Goal: Task Accomplishment & Management: Manage account settings

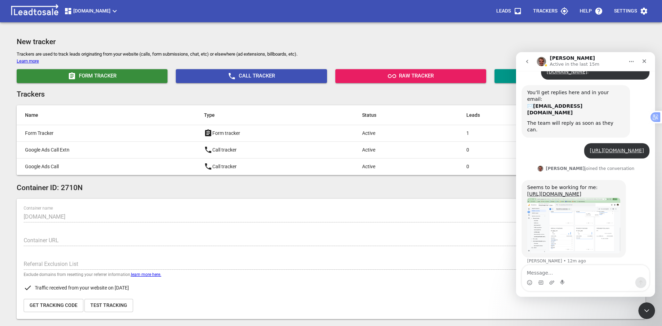
scroll to position [99, 0]
click at [568, 271] on textarea "Message…" at bounding box center [585, 271] width 127 height 12
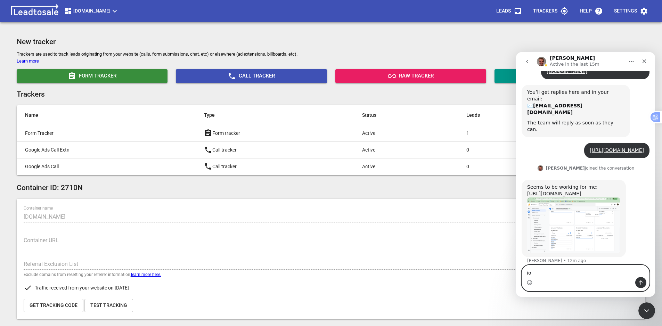
type textarea "i"
type textarea "okay thank you curtis"
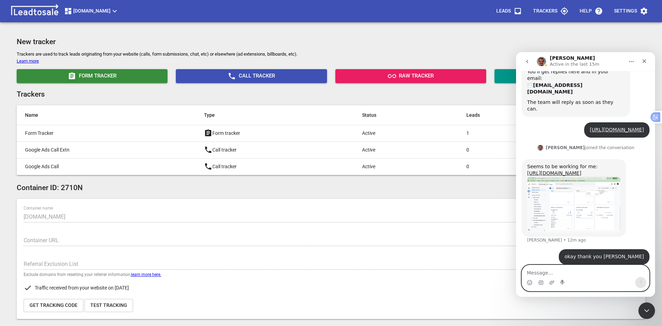
type textarea "I"
drag, startPoint x: 567, startPoint y: 165, endPoint x: 527, endPoint y: 156, distance: 40.6
click at [527, 163] on div "Seems to be working for me: https://app.leadto.sale/v/containers/444/form_leads…" at bounding box center [573, 170] width 93 height 14
copy div "Seems to be working for me: https://app.leadto.sale/v/containers/444/form_leads…"
drag, startPoint x: 563, startPoint y: 257, endPoint x: 563, endPoint y: 252, distance: 4.5
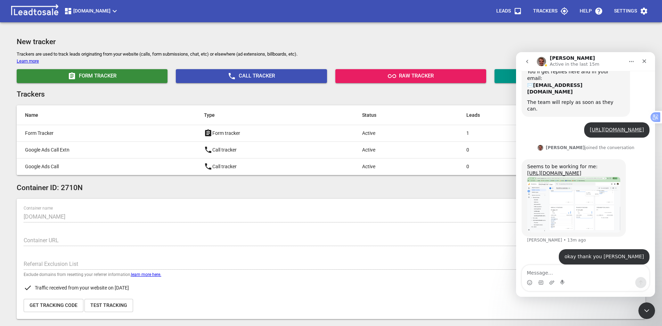
click at [563, 257] on div "okay thank you curtis Support • Just now" at bounding box center [586, 261] width 128 height 24
click at [566, 212] on img "Curtis says…" at bounding box center [573, 205] width 93 height 56
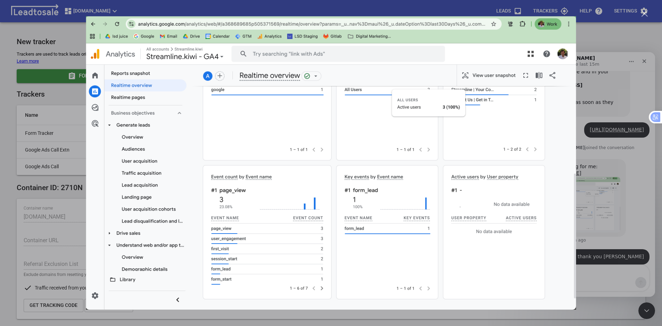
scroll to position [0, 0]
click at [601, 41] on div "Intercom messenger" at bounding box center [331, 163] width 662 height 326
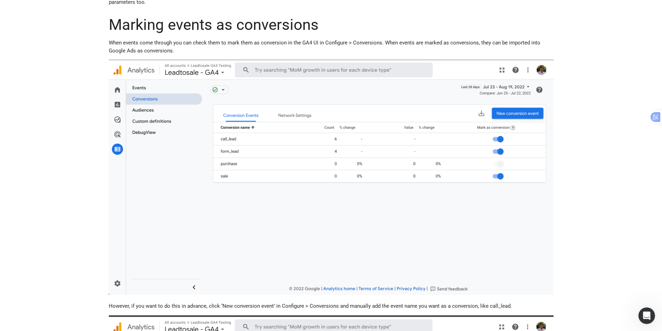
scroll to position [145, 0]
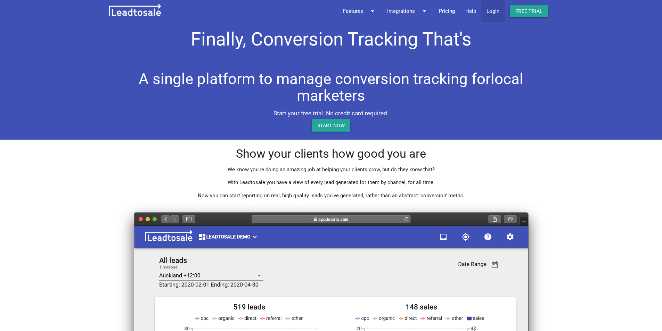
click at [497, 11] on link "Login" at bounding box center [492, 11] width 23 height 22
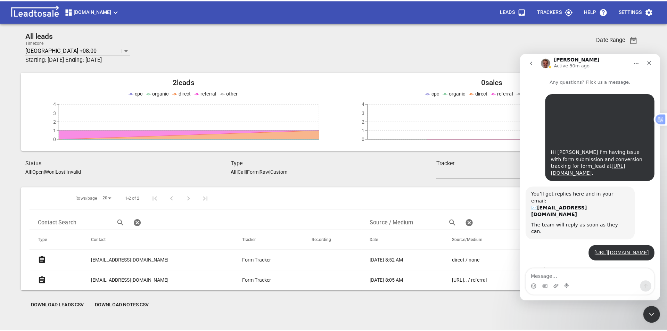
scroll to position [120, 0]
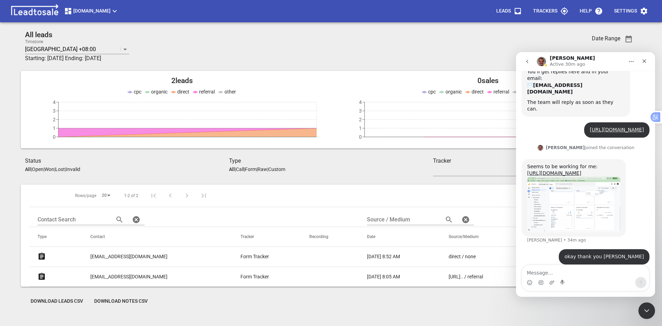
click at [112, 15] on span "Streamline.kiwi" at bounding box center [91, 11] width 55 height 8
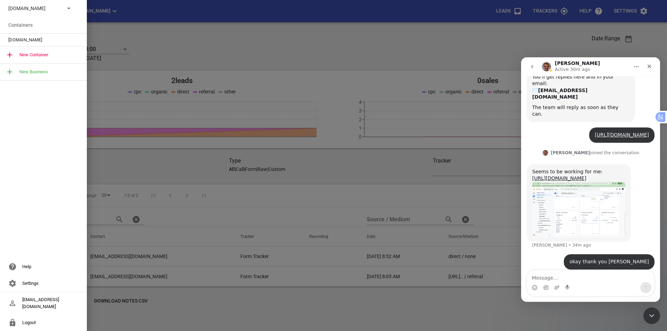
click at [52, 12] on p "Streamline.kiwi" at bounding box center [33, 8] width 51 height 7
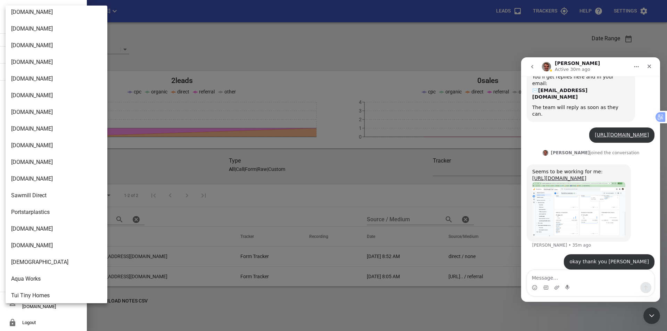
scroll to position [0, 0]
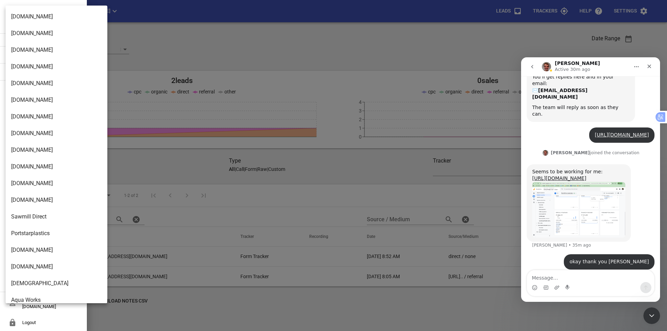
click at [535, 22] on div at bounding box center [333, 165] width 667 height 331
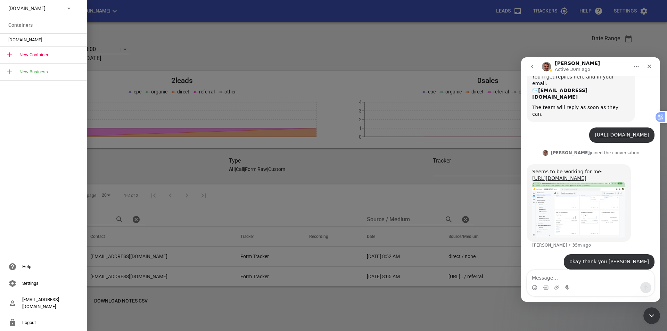
click at [631, 13] on div at bounding box center [333, 165] width 667 height 331
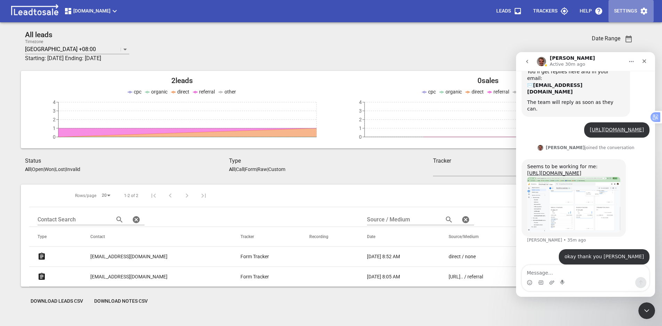
click at [644, 13] on icon "button" at bounding box center [644, 11] width 7 height 7
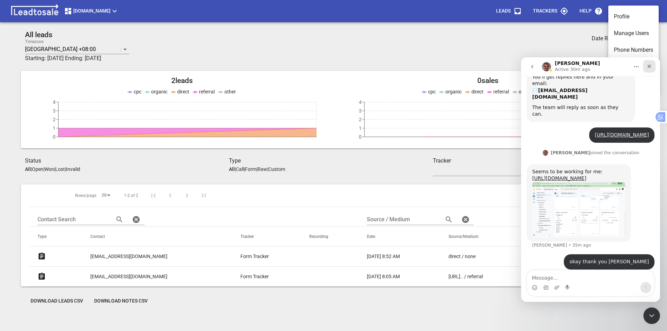
click at [651, 66] on icon "Close" at bounding box center [650, 67] width 6 height 6
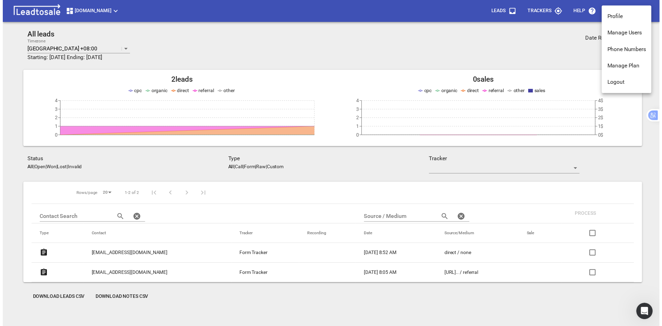
scroll to position [120, 0]
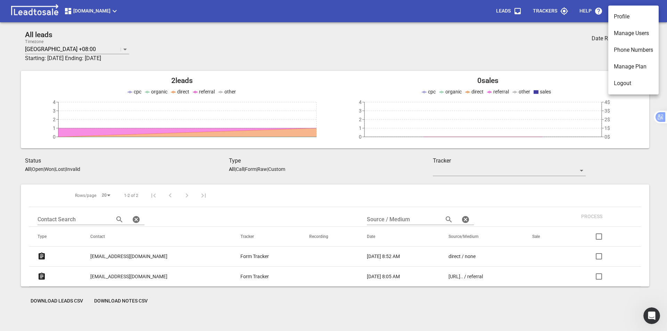
click at [642, 66] on li "Manage Plan" at bounding box center [634, 66] width 50 height 17
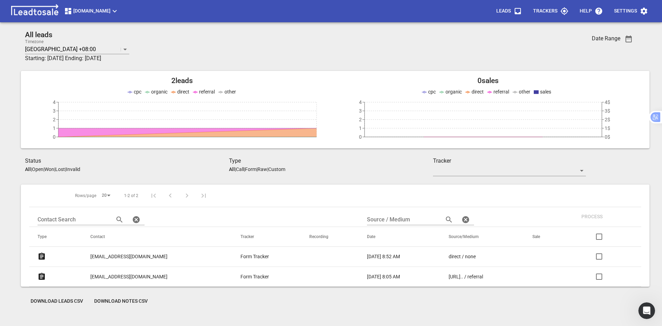
click at [645, 11] on icon "button" at bounding box center [644, 11] width 8 height 8
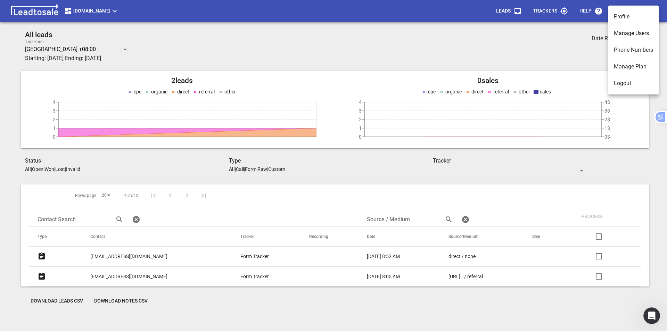
click at [630, 37] on li "Manage Users" at bounding box center [634, 33] width 50 height 17
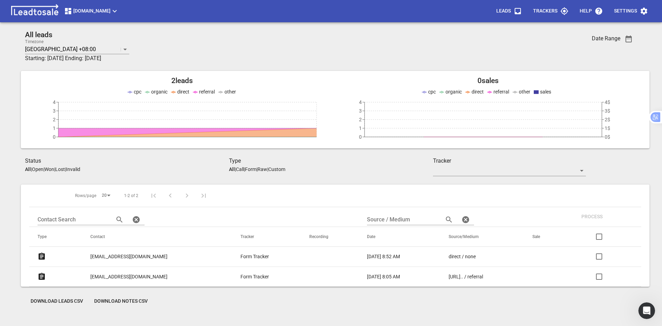
click at [646, 11] on icon "button" at bounding box center [644, 11] width 7 height 7
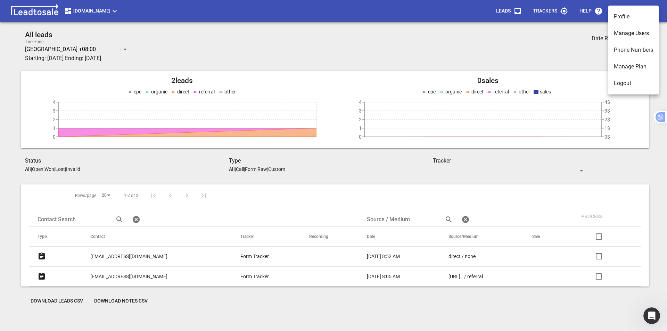
click at [637, 49] on li "Phone Numbers" at bounding box center [634, 50] width 50 height 17
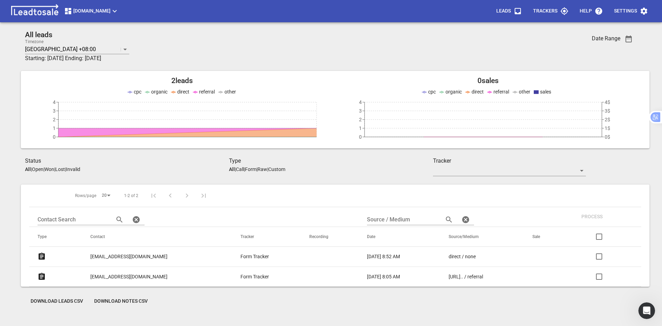
click at [646, 10] on icon "button" at bounding box center [644, 11] width 7 height 7
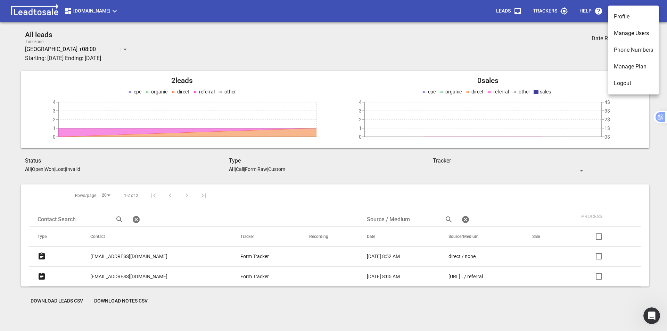
click at [645, 20] on li "Profile" at bounding box center [634, 16] width 50 height 17
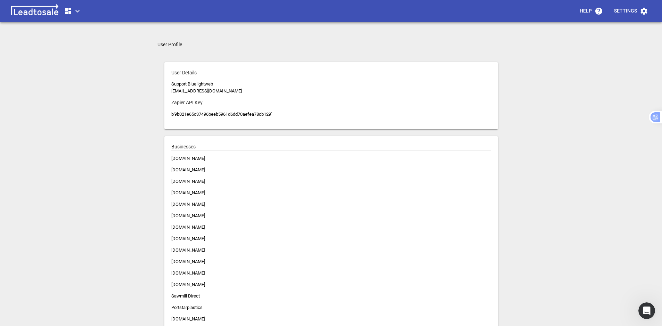
click at [453, 149] on p "Businesses" at bounding box center [331, 146] width 320 height 7
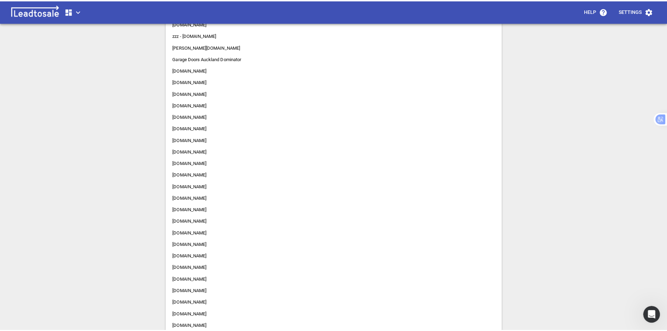
scroll to position [580, 0]
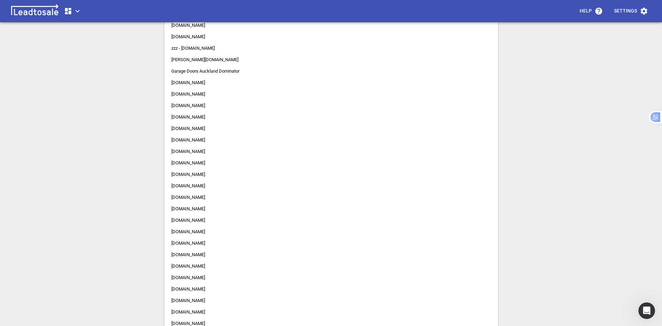
click at [644, 13] on icon "button" at bounding box center [644, 11] width 7 height 7
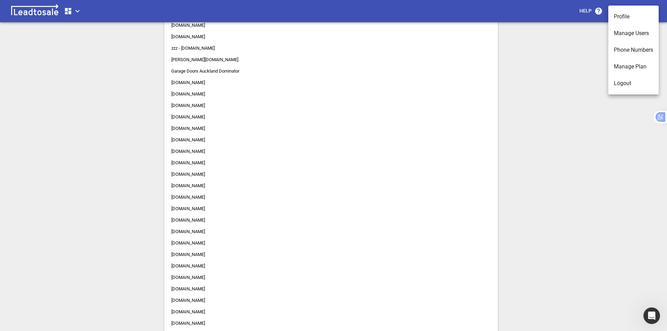
click at [623, 87] on li "Logout" at bounding box center [634, 83] width 50 height 17
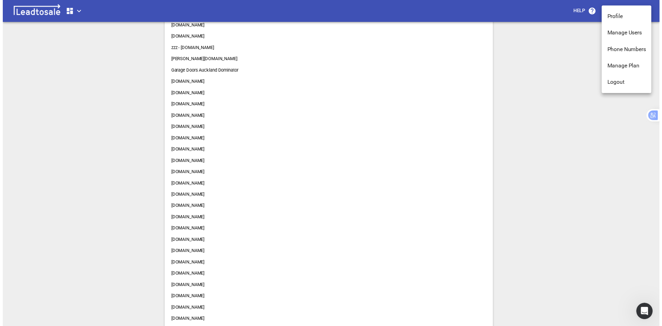
scroll to position [5, 0]
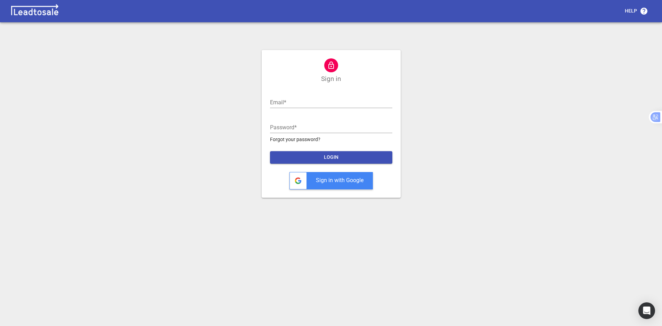
type input "nick@bluelightweb.co.nz"
click at [356, 98] on input "nick@bluelightweb.co.nz" at bounding box center [331, 102] width 122 height 11
click at [340, 157] on span "LOGIN" at bounding box center [331, 157] width 111 height 7
